Goal: Task Accomplishment & Management: Use online tool/utility

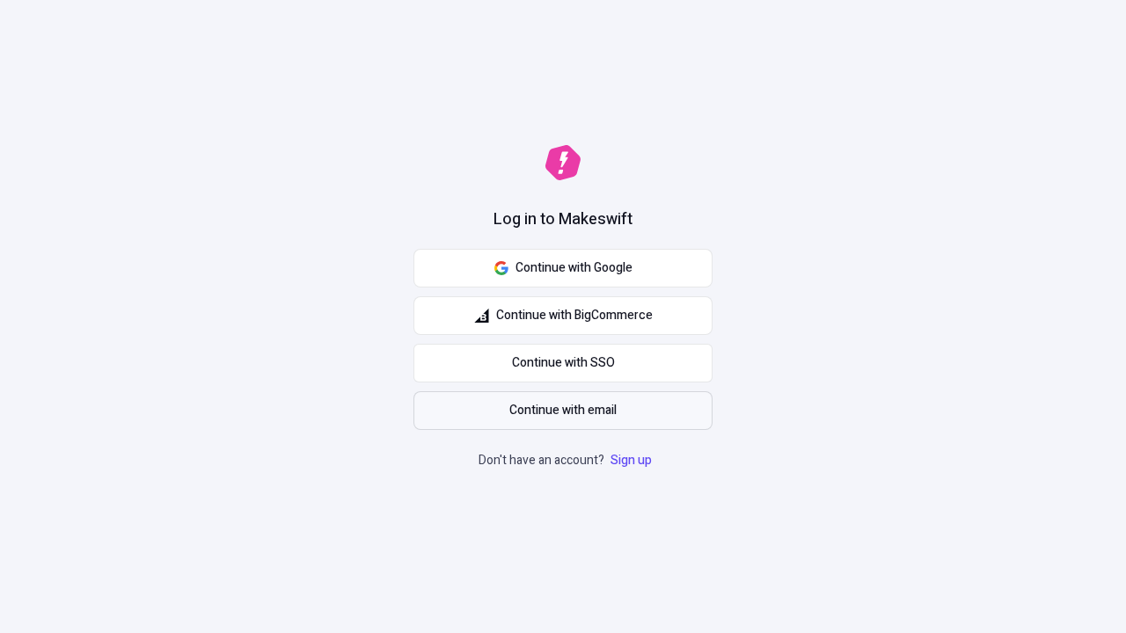
click at [563, 411] on span "Continue with email" at bounding box center [562, 410] width 107 height 19
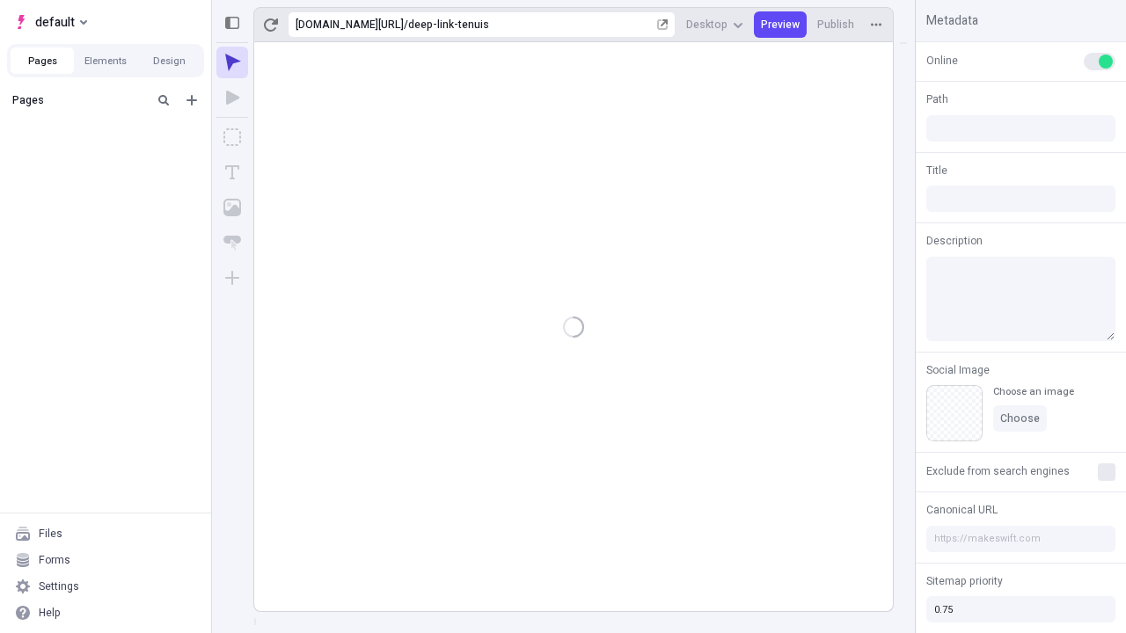
type input "/deep-link-tenuis"
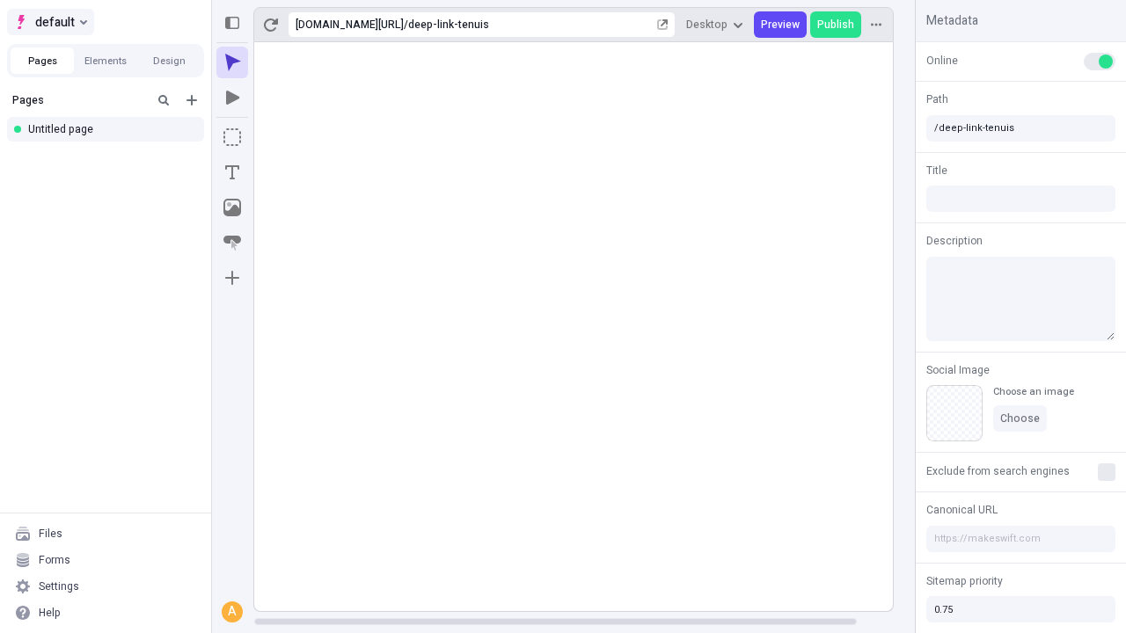
click at [49, 22] on span "default" at bounding box center [55, 21] width 40 height 21
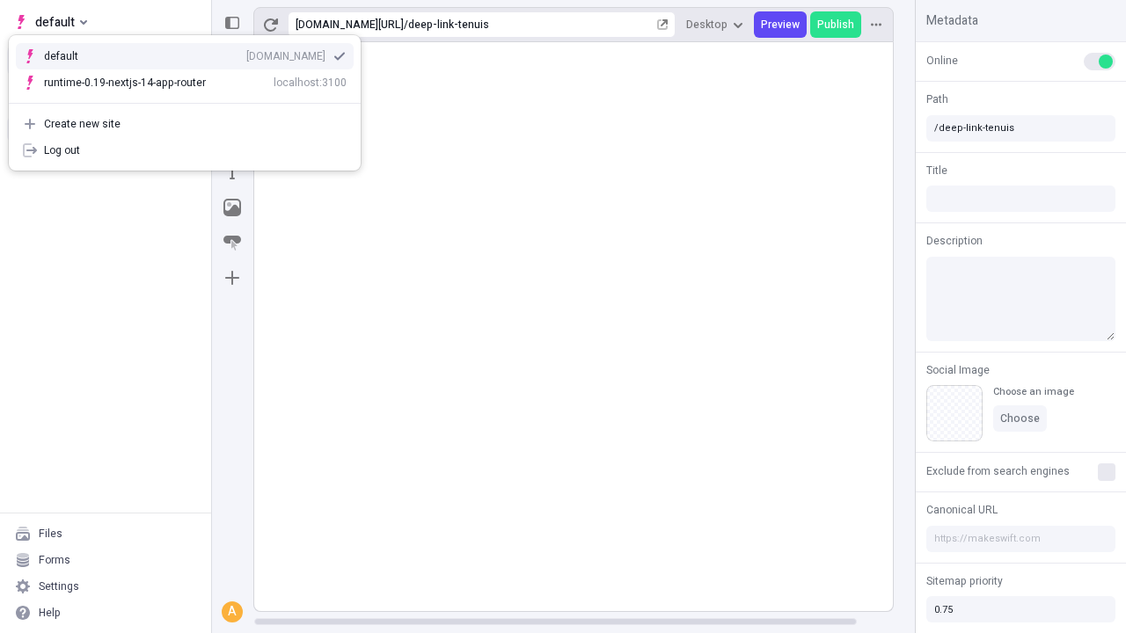
click at [185, 124] on div "Create new site" at bounding box center [195, 124] width 303 height 14
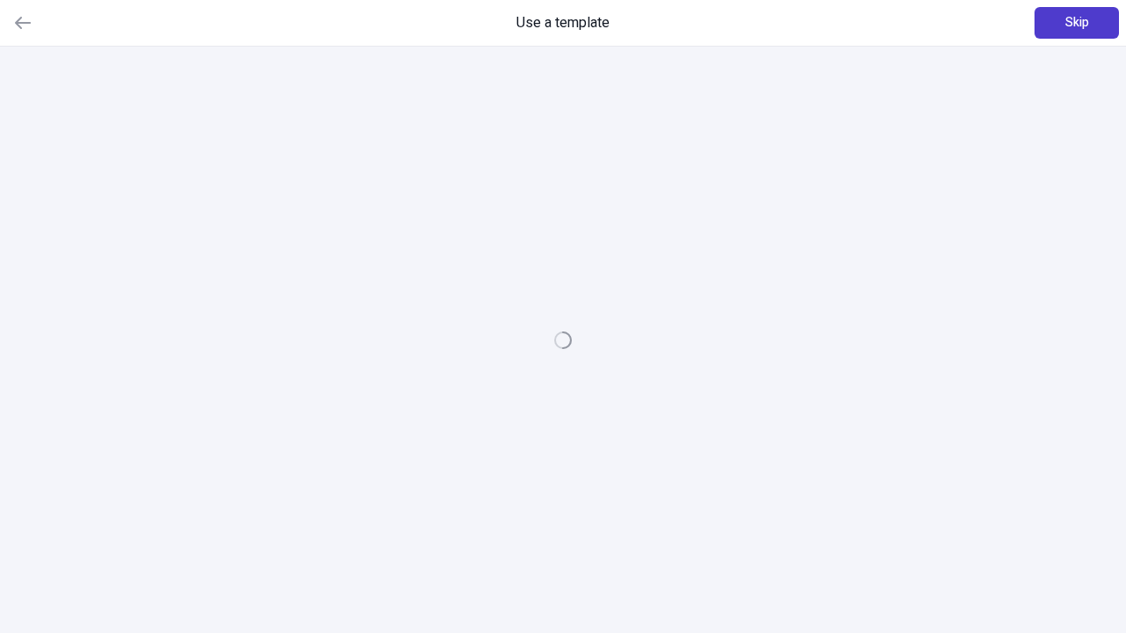
click at [1077, 23] on span "Skip" at bounding box center [1077, 22] width 24 height 19
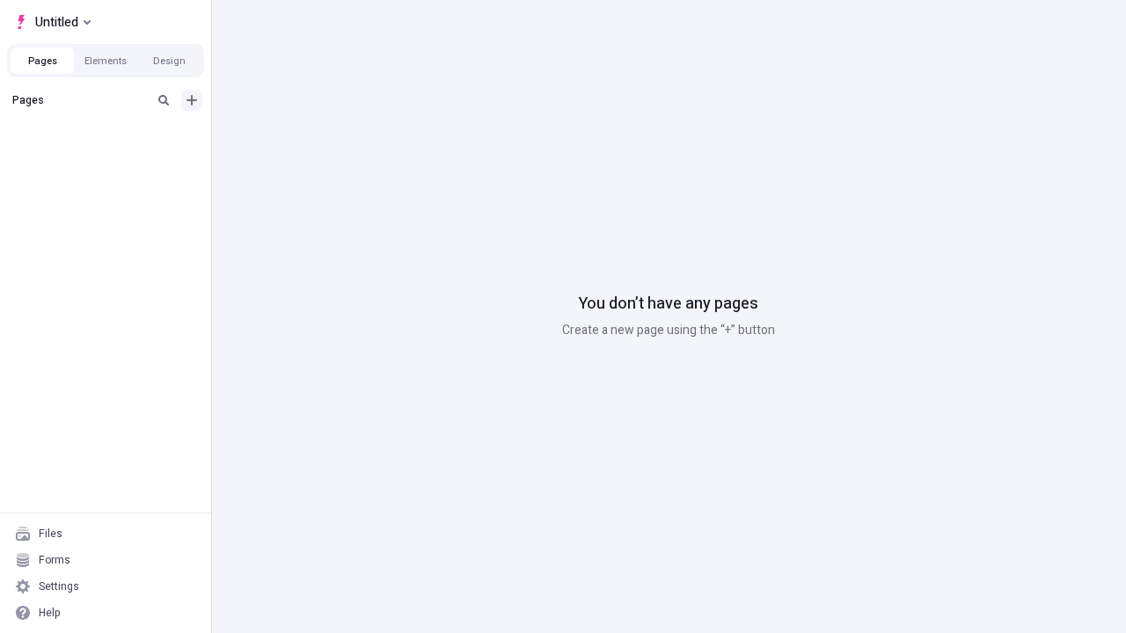
click at [192, 100] on icon "Add new" at bounding box center [192, 100] width 11 height 11
click at [111, 157] on div "Blank page" at bounding box center [110, 158] width 169 height 26
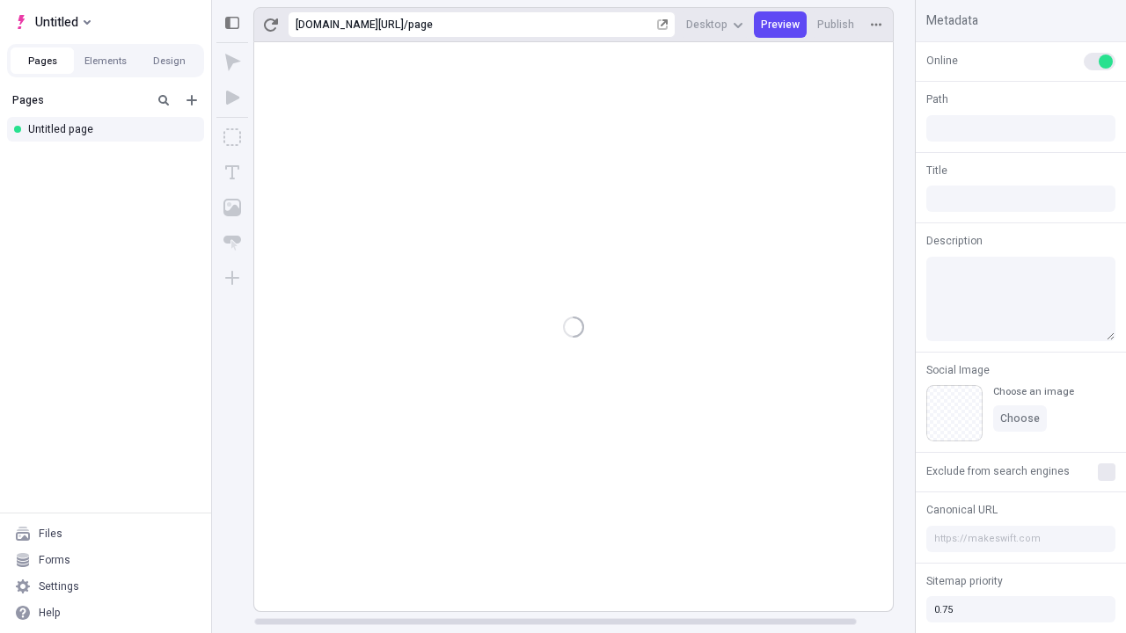
type input "/page"
click at [837, 25] on span "Publish" at bounding box center [835, 25] width 37 height 14
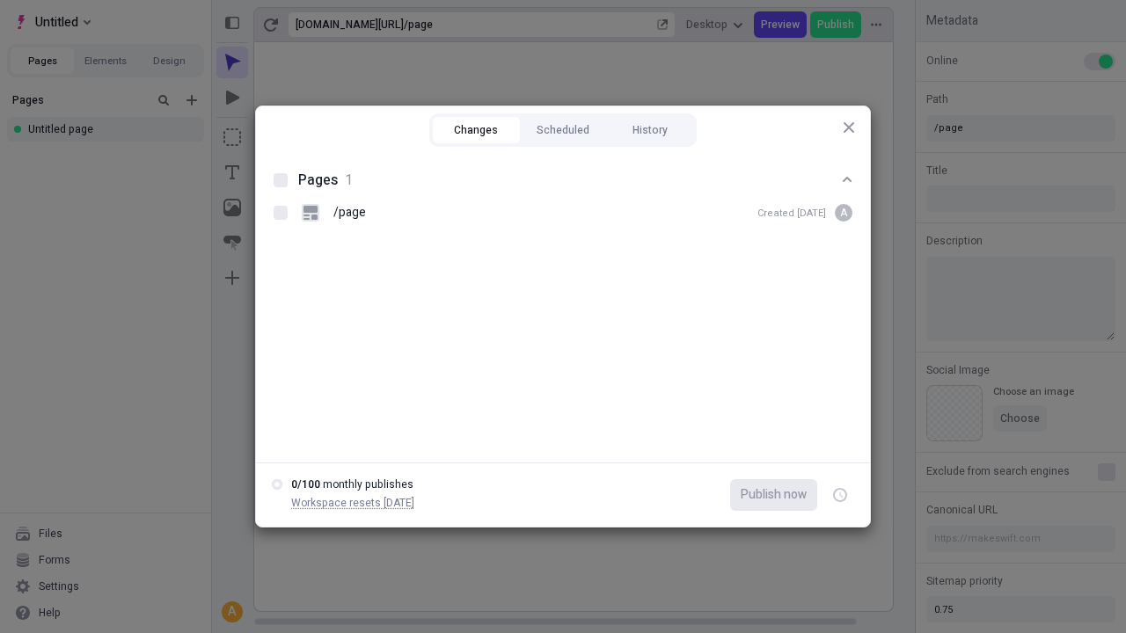
click at [476, 130] on button "Changes" at bounding box center [476, 130] width 87 height 26
click at [281, 180] on div at bounding box center [281, 180] width 14 height 14
checkbox input "true"
click at [840, 495] on icon "button" at bounding box center [841, 496] width 4 height 6
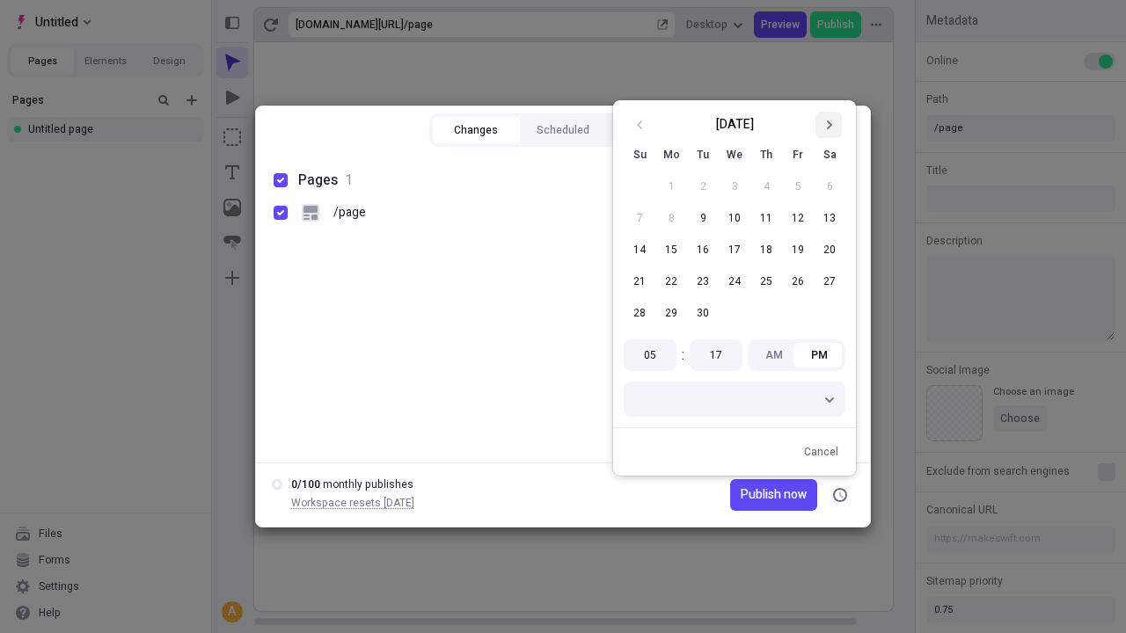
click at [829, 125] on icon "Go to next month" at bounding box center [829, 125] width 11 height 11
click at [735, 187] on button "1" at bounding box center [735, 187] width 32 height 32
click at [747, 495] on span "Publish now" at bounding box center [774, 495] width 66 height 19
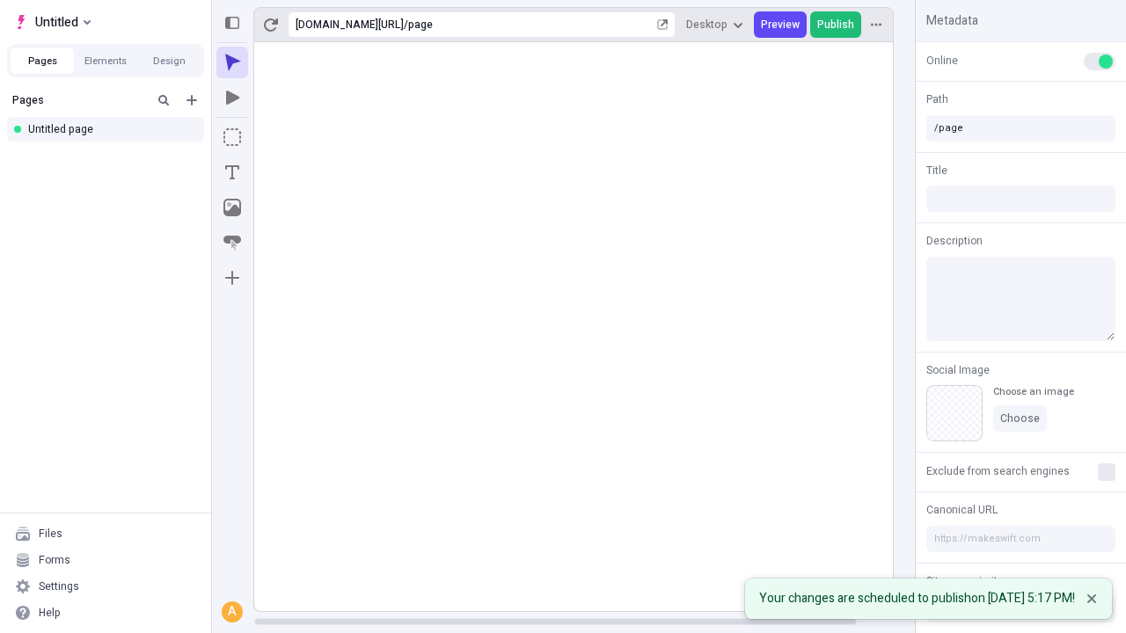
click at [837, 25] on span "Publish" at bounding box center [835, 25] width 37 height 14
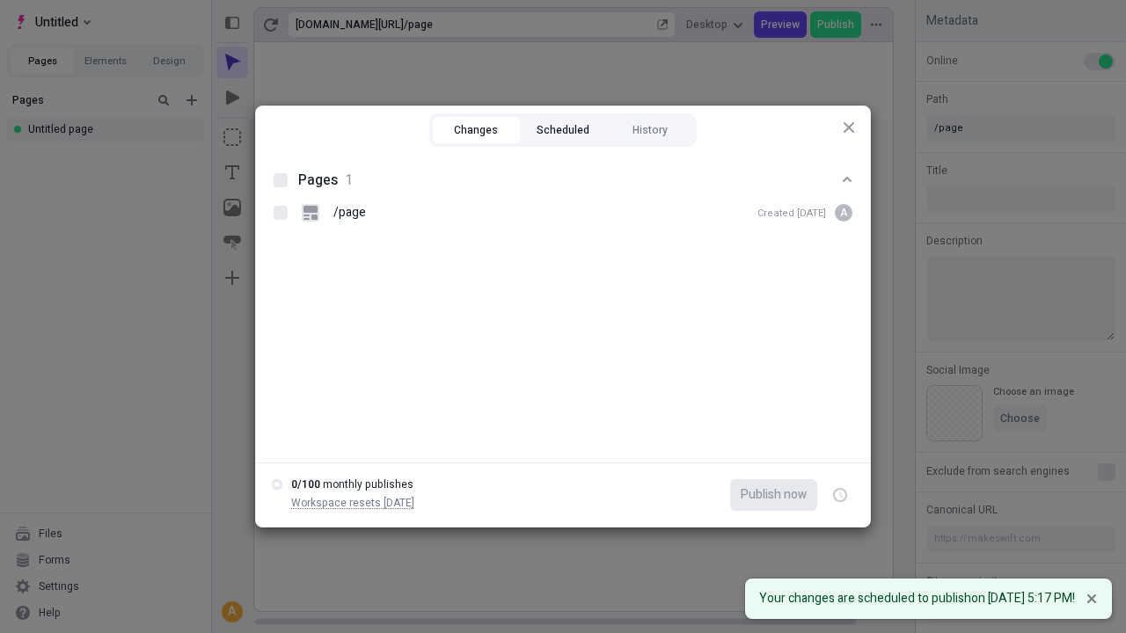
click at [563, 130] on button "Scheduled" at bounding box center [563, 130] width 87 height 26
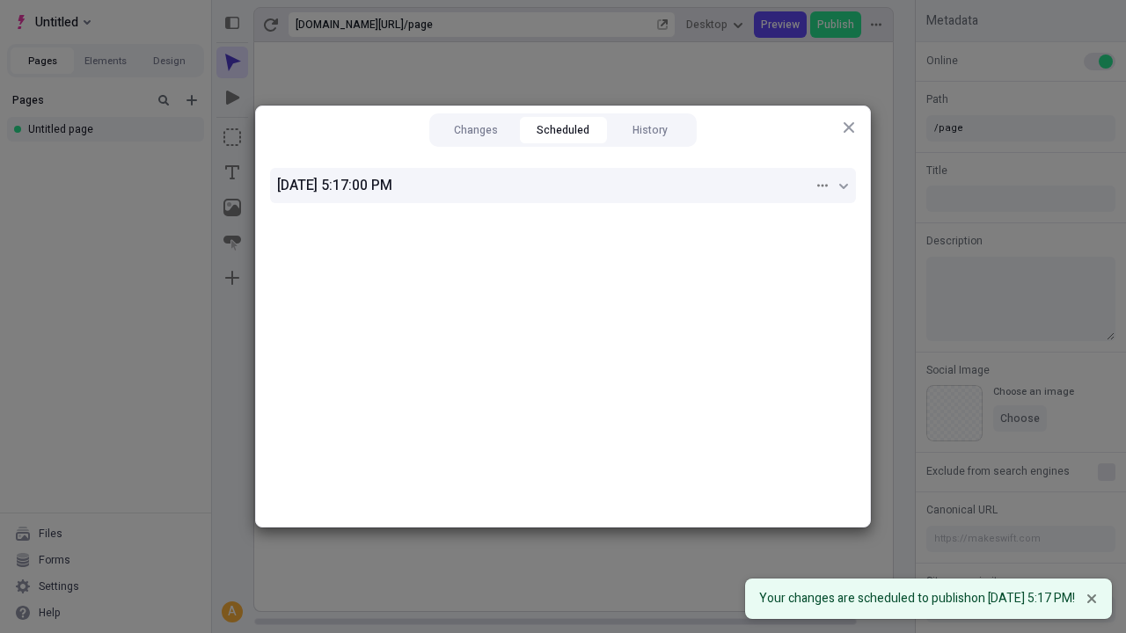
click at [563, 186] on div "10/1/2025, 5:17:00 PM" at bounding box center [545, 185] width 537 height 21
